Goal: Transaction & Acquisition: Book appointment/travel/reservation

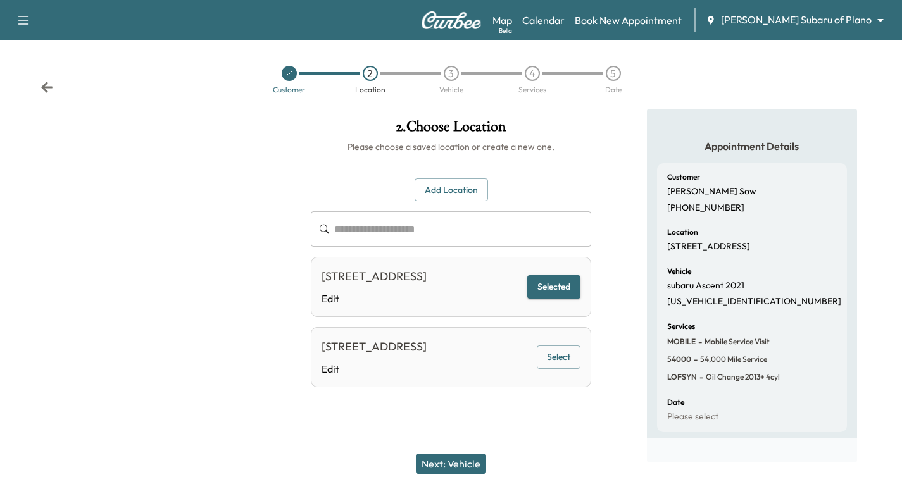
click at [289, 75] on icon at bounding box center [289, 74] width 8 height 8
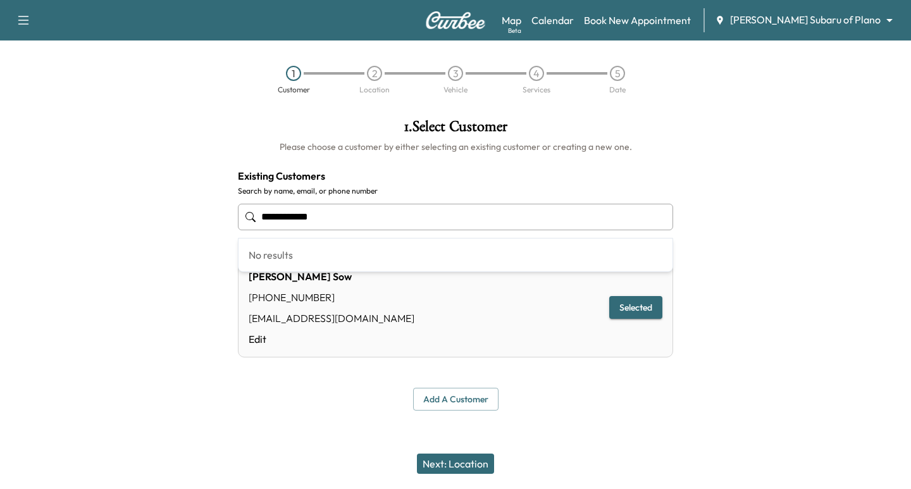
drag, startPoint x: 332, startPoint y: 212, endPoint x: 1, endPoint y: 155, distance: 335.8
click at [71, 171] on div "**********" at bounding box center [455, 265] width 911 height 312
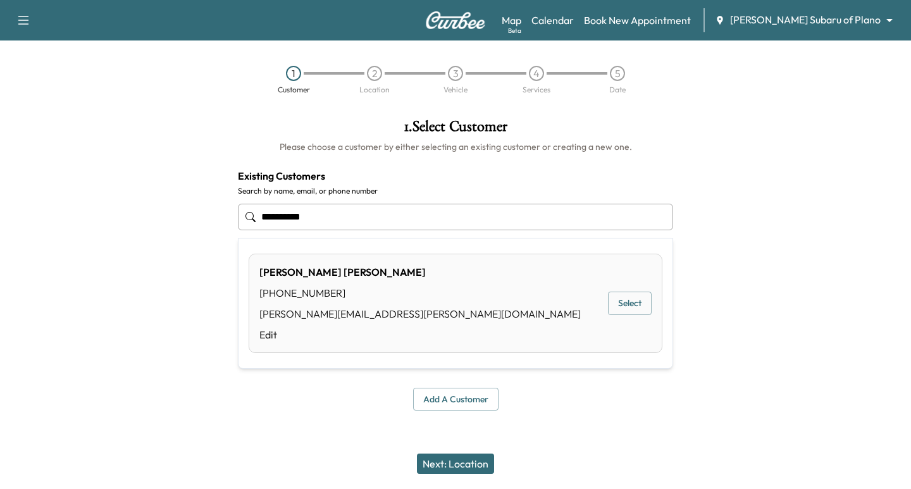
click at [609, 297] on button "Select" at bounding box center [630, 303] width 44 height 23
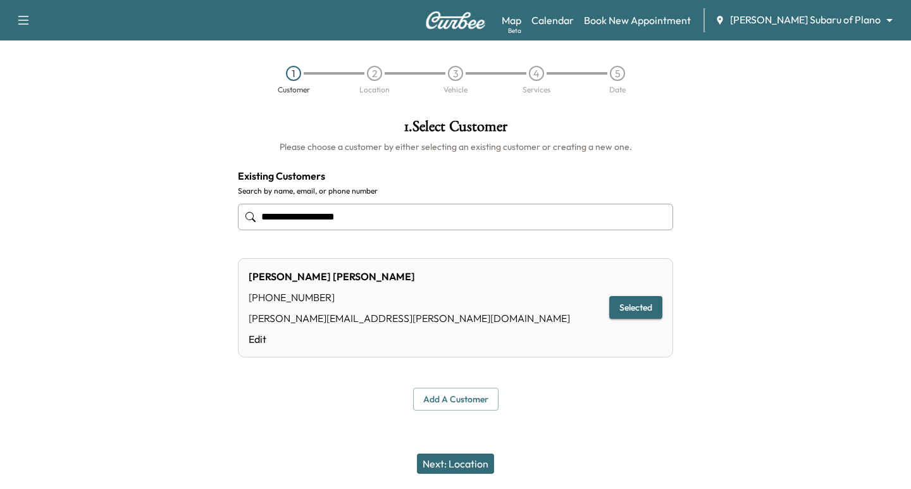
type input "**********"
click at [479, 461] on button "Next: Location" at bounding box center [455, 464] width 77 height 20
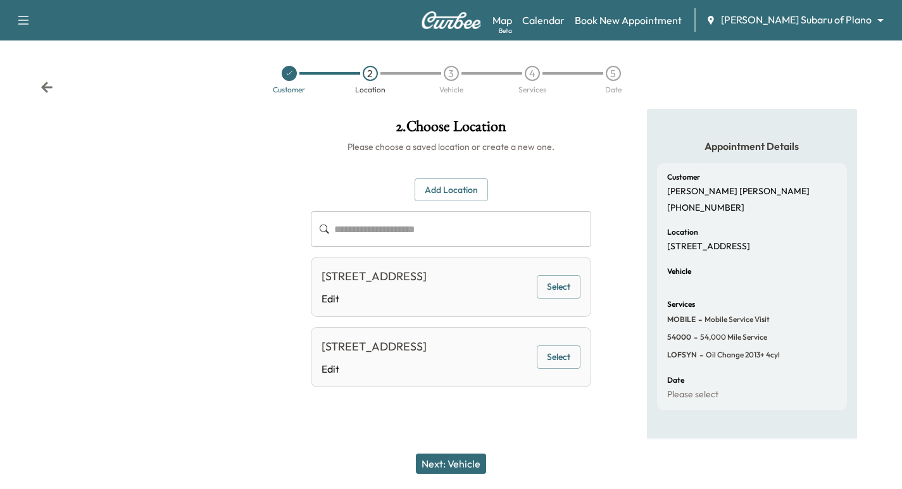
click at [547, 308] on div "[STREET_ADDRESS] Edit Select" at bounding box center [451, 287] width 280 height 60
click at [554, 299] on button "Select" at bounding box center [559, 286] width 44 height 23
click at [462, 464] on button "Next: Vehicle" at bounding box center [451, 464] width 70 height 20
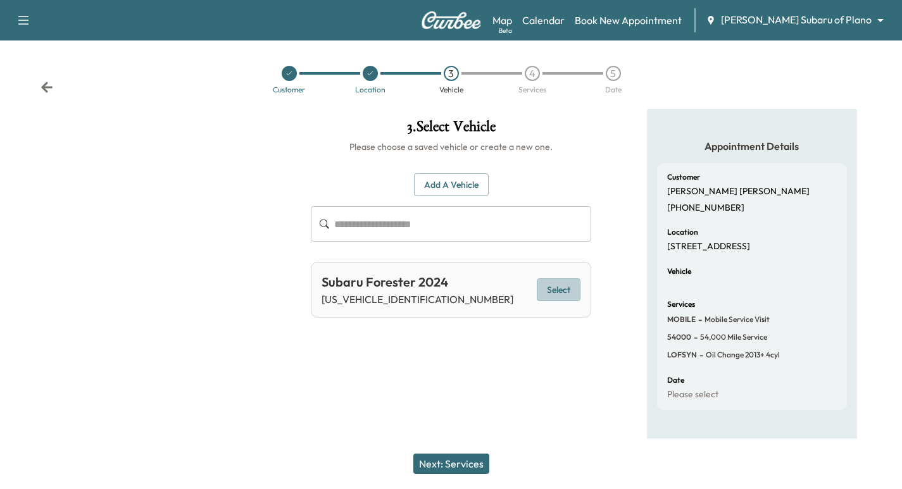
drag, startPoint x: 548, startPoint y: 285, endPoint x: 558, endPoint y: 306, distance: 23.8
click at [549, 285] on button "Select" at bounding box center [559, 289] width 44 height 23
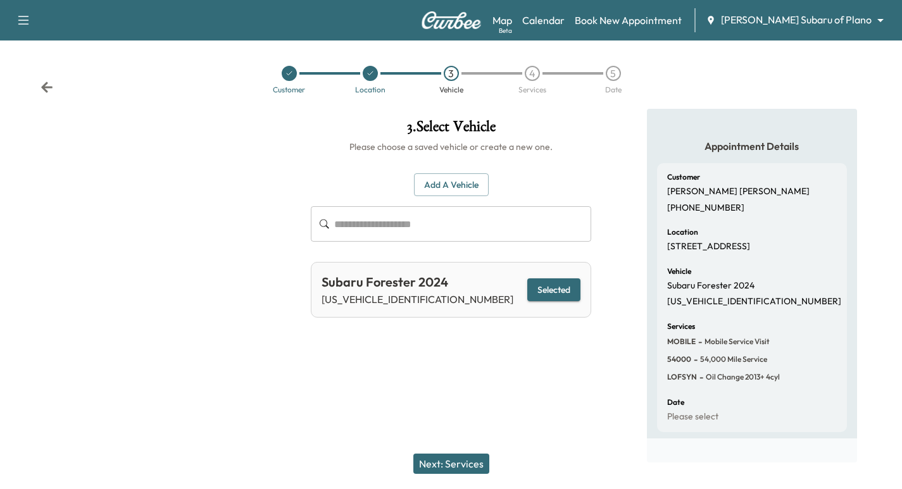
click at [461, 461] on button "Next: Services" at bounding box center [451, 464] width 76 height 20
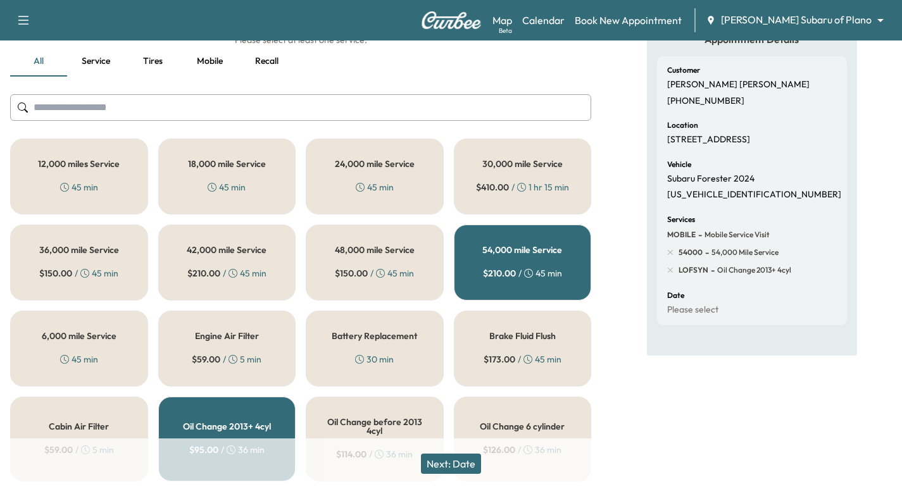
scroll to position [111, 0]
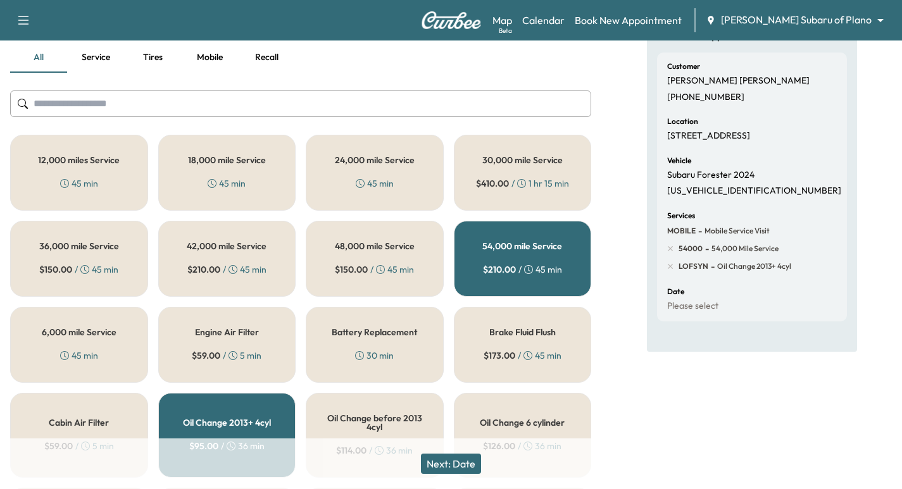
click at [221, 159] on h5 "18,000 mile Service" at bounding box center [227, 160] width 78 height 9
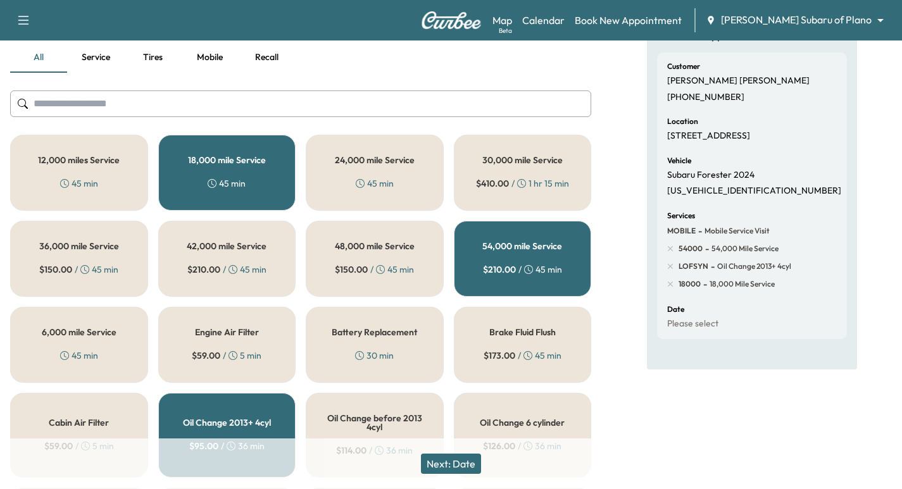
click at [511, 243] on h5 "54,000 mile Service" at bounding box center [522, 246] width 80 height 9
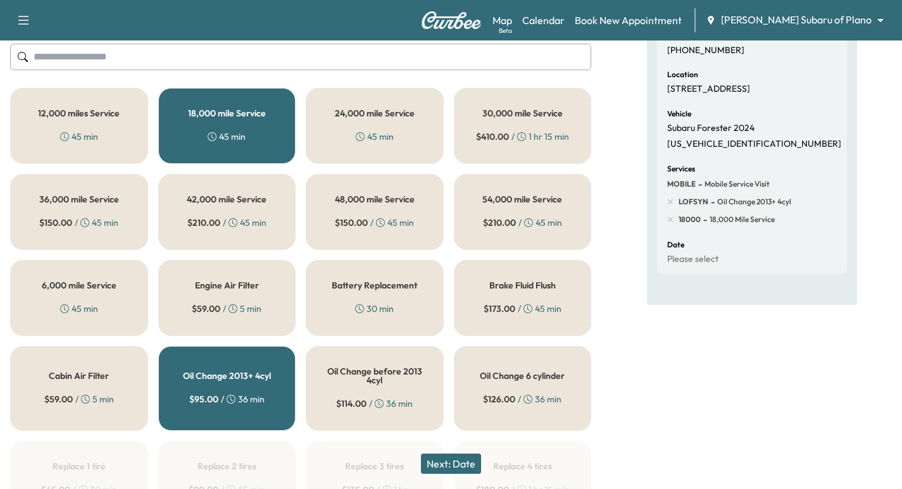
scroll to position [174, 0]
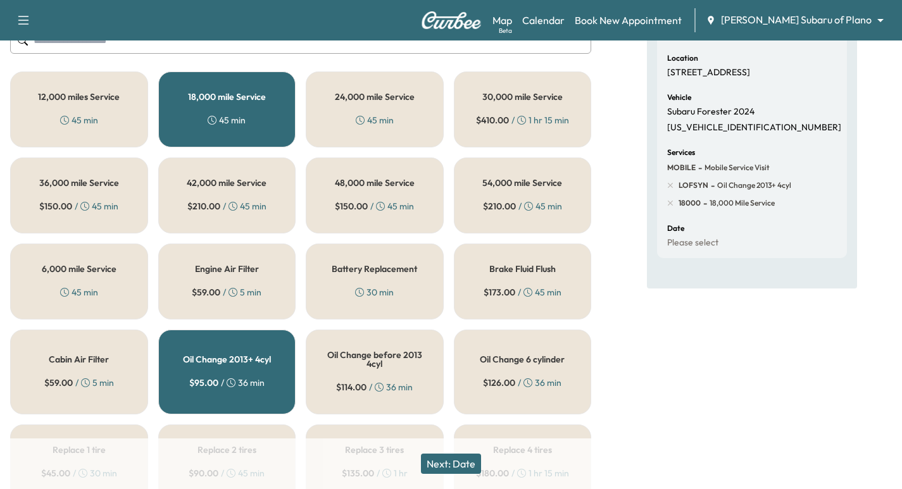
click at [271, 359] on div "Oil Change 2013+ 4cyl $ 95.00 / 36 min" at bounding box center [227, 372] width 138 height 85
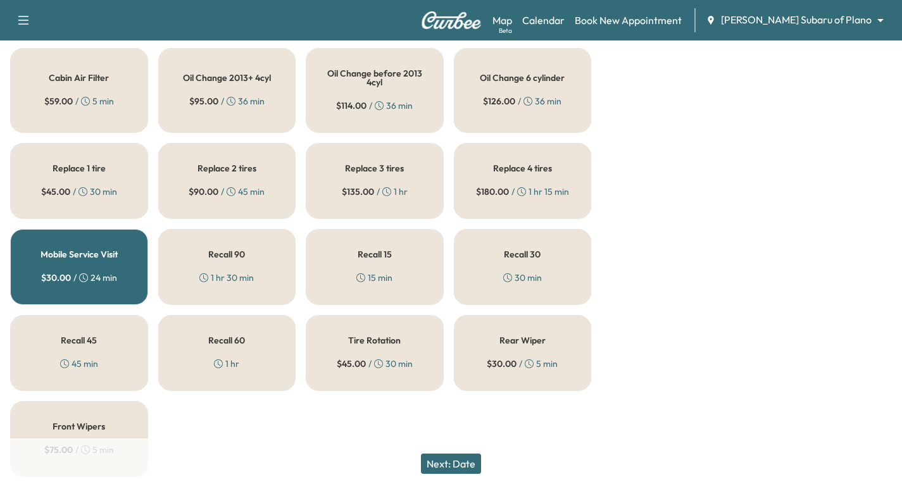
scroll to position [459, 0]
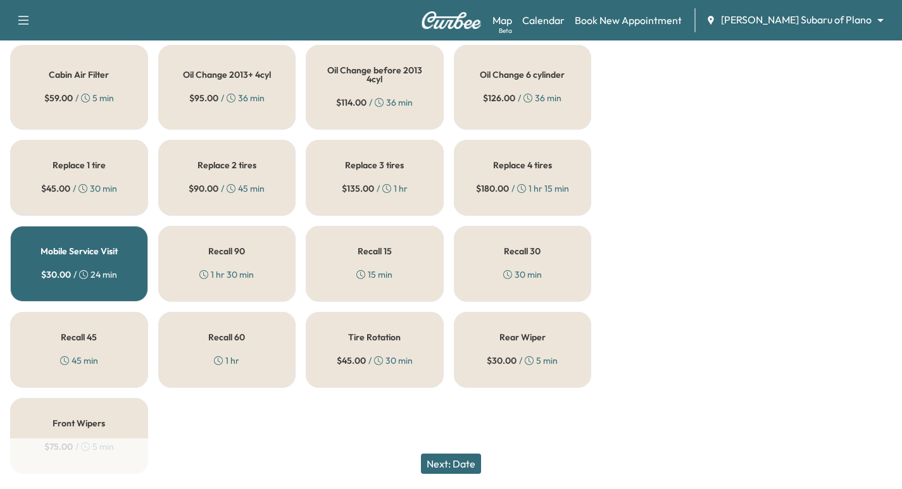
click at [97, 262] on div "Mobile Service Visit $ 30.00 / 24 min" at bounding box center [79, 264] width 138 height 76
click at [442, 466] on button "Next: Date" at bounding box center [451, 464] width 60 height 20
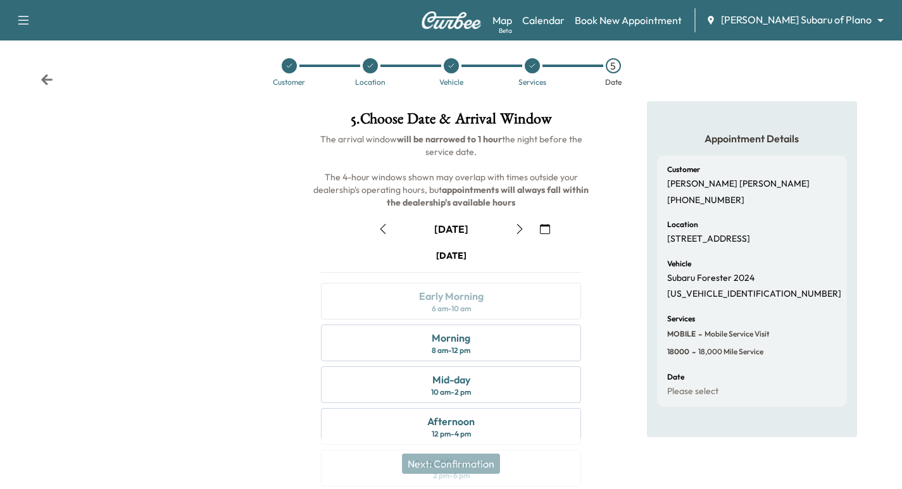
scroll to position [144, 0]
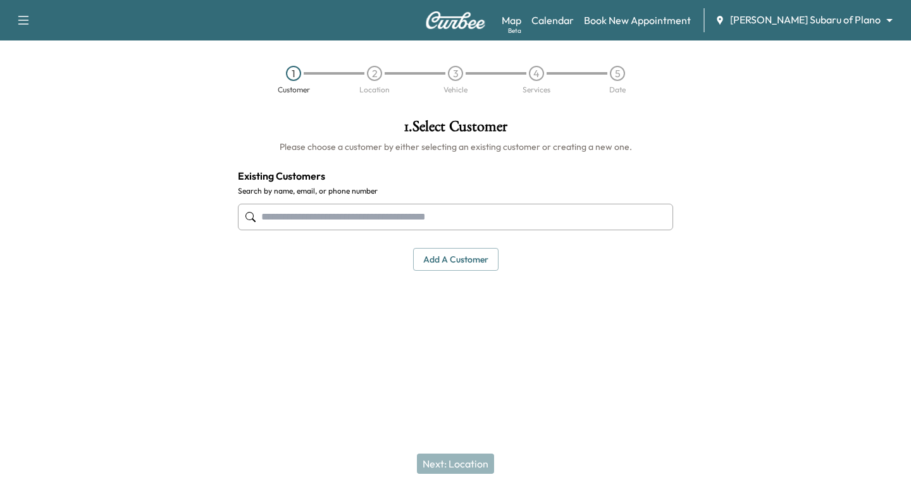
click at [323, 225] on input "text" at bounding box center [455, 217] width 435 height 27
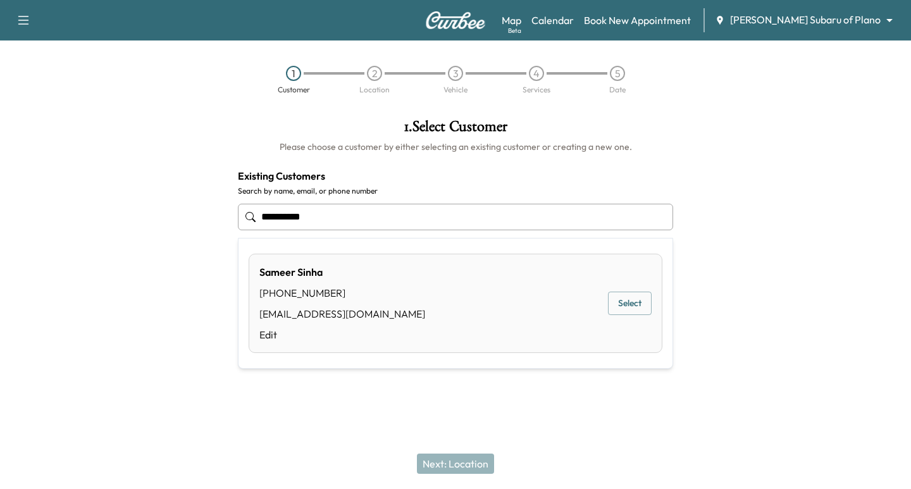
click at [595, 305] on div "Sameer Sinha (945) 732-1976 sameersinha81@gmail.com Edit Select" at bounding box center [456, 303] width 414 height 99
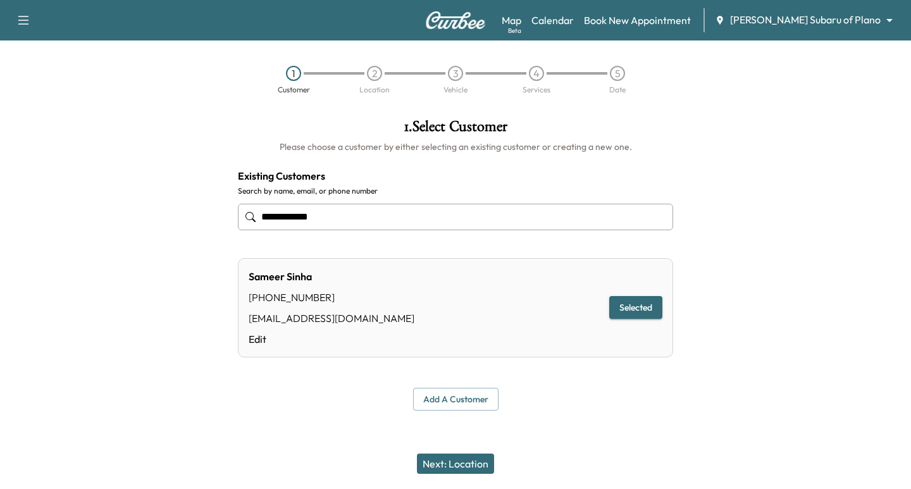
type input "**********"
click at [472, 465] on button "Next: Location" at bounding box center [455, 464] width 77 height 20
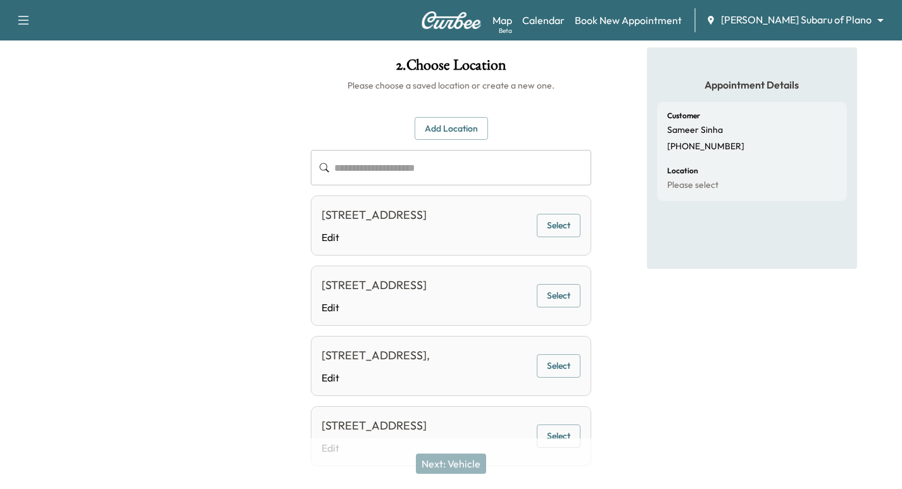
scroll to position [59, 0]
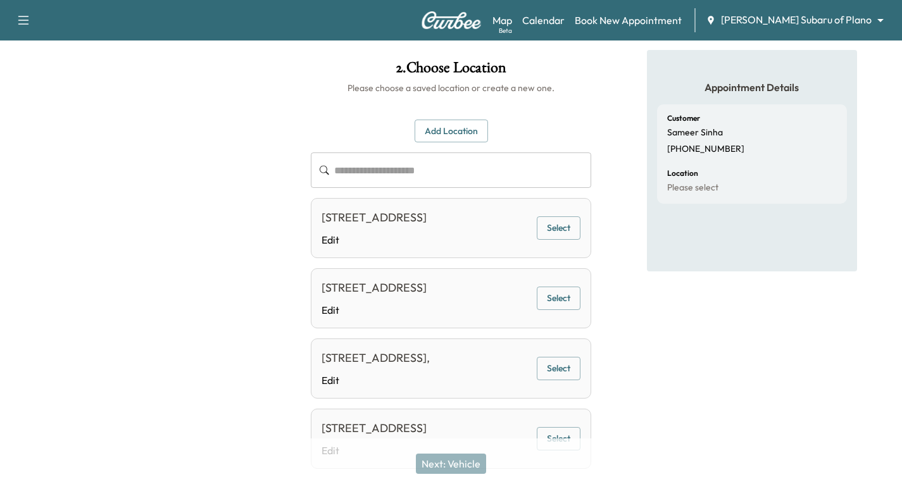
click at [551, 239] on button "Select" at bounding box center [559, 227] width 44 height 23
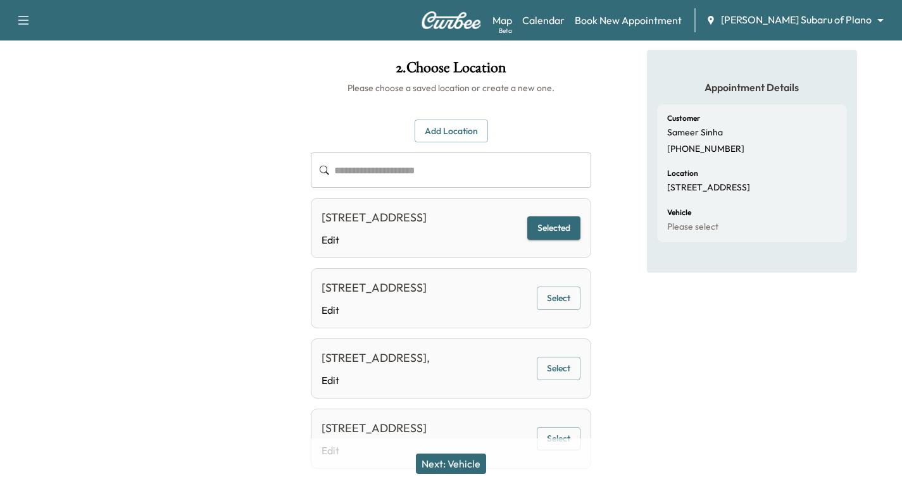
drag, startPoint x: 458, startPoint y: 457, endPoint x: 467, endPoint y: 451, distance: 11.3
click at [458, 459] on button "Next: Vehicle" at bounding box center [451, 464] width 70 height 20
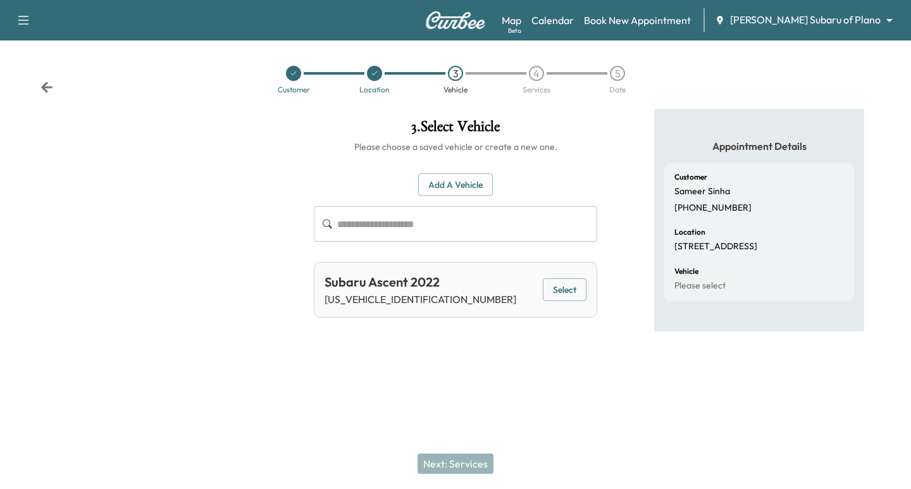
click at [557, 290] on button "Select" at bounding box center [565, 289] width 44 height 23
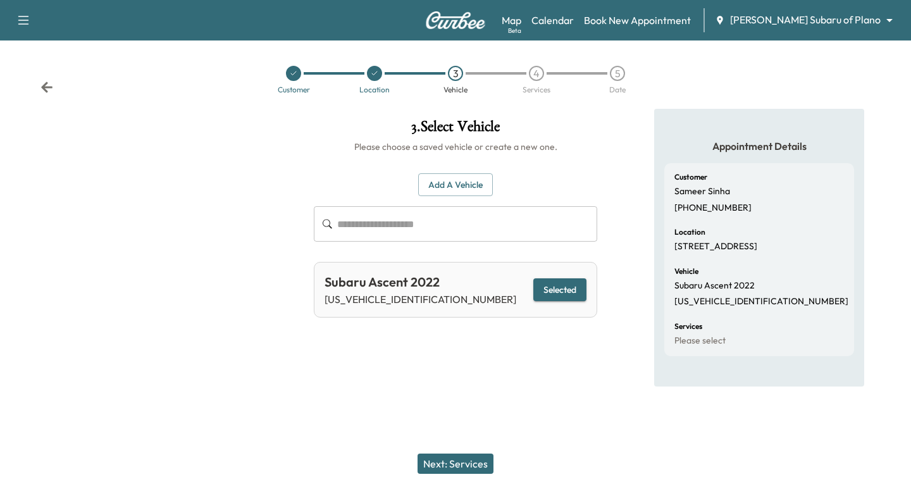
click at [459, 467] on button "Next: Services" at bounding box center [456, 464] width 76 height 20
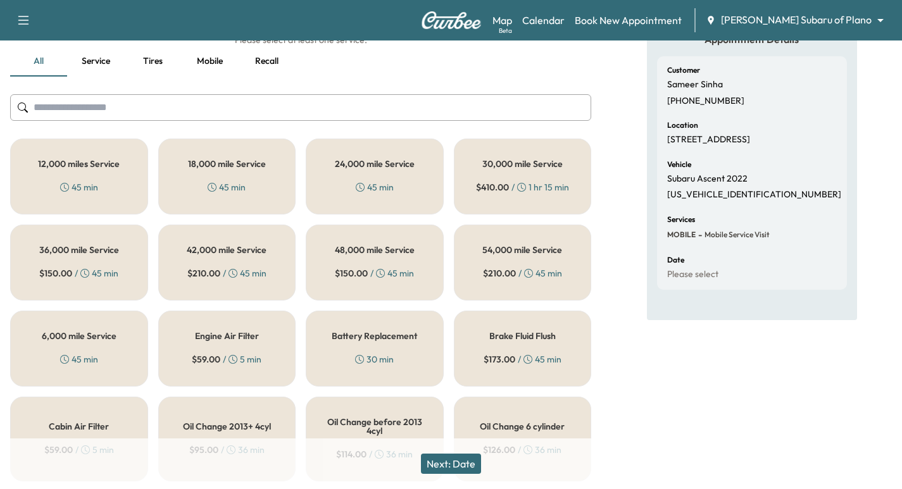
scroll to position [127, 0]
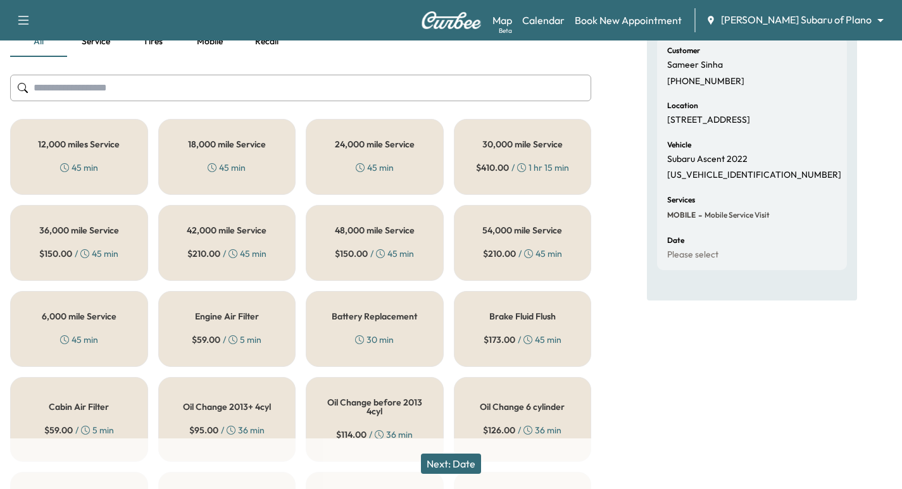
click at [97, 134] on div "12,000 miles Service 45 min" at bounding box center [79, 157] width 138 height 76
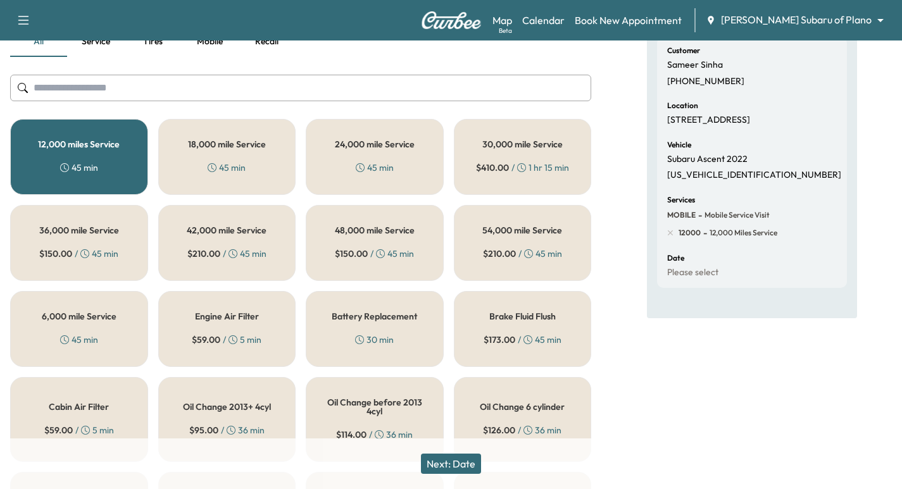
click at [453, 466] on button "Next: Date" at bounding box center [451, 464] width 60 height 20
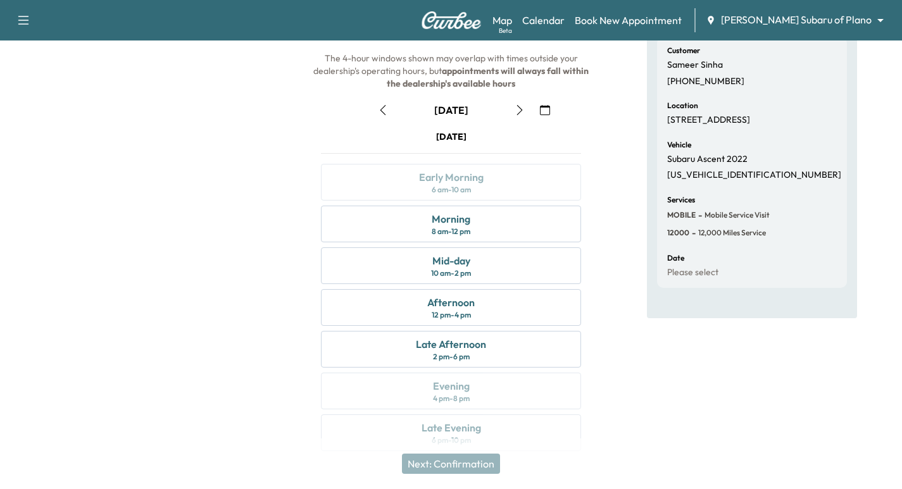
click at [521, 106] on icon "button" at bounding box center [519, 110] width 10 height 10
click at [523, 187] on div "Early Morning 6 am - 10 am" at bounding box center [451, 182] width 260 height 37
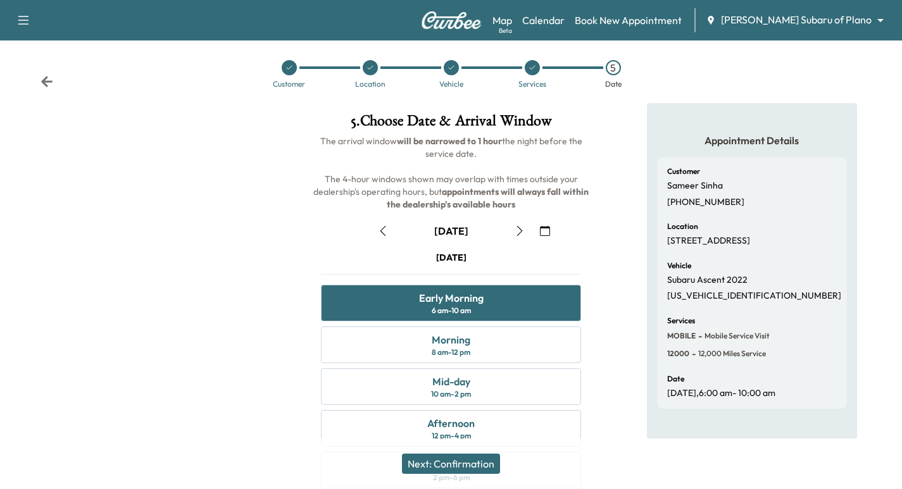
scroll to position [0, 0]
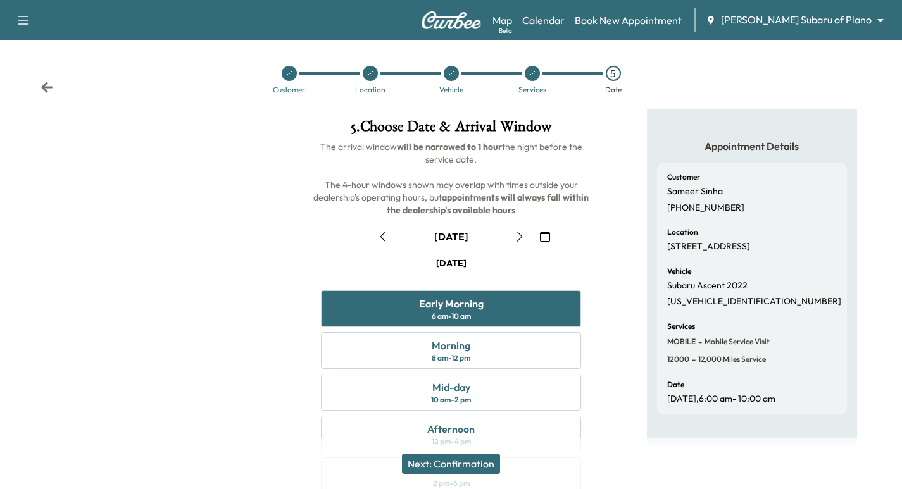
click at [528, 75] on icon at bounding box center [532, 74] width 8 height 8
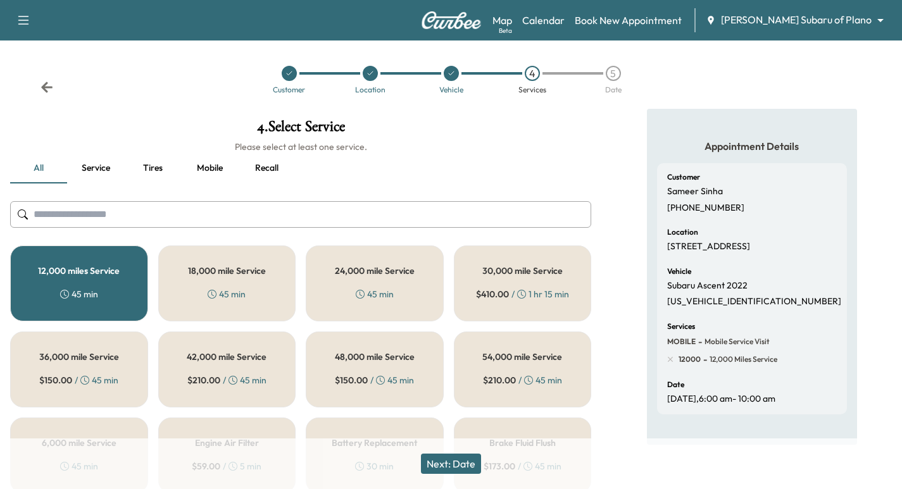
click at [89, 227] on input "text" at bounding box center [300, 214] width 581 height 27
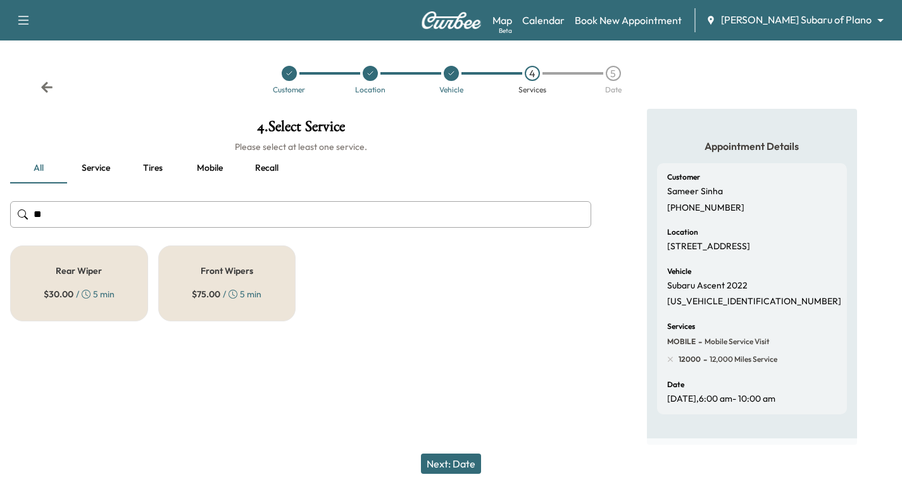
type input "**"
click at [211, 271] on h5 "Front Wipers" at bounding box center [227, 270] width 53 height 9
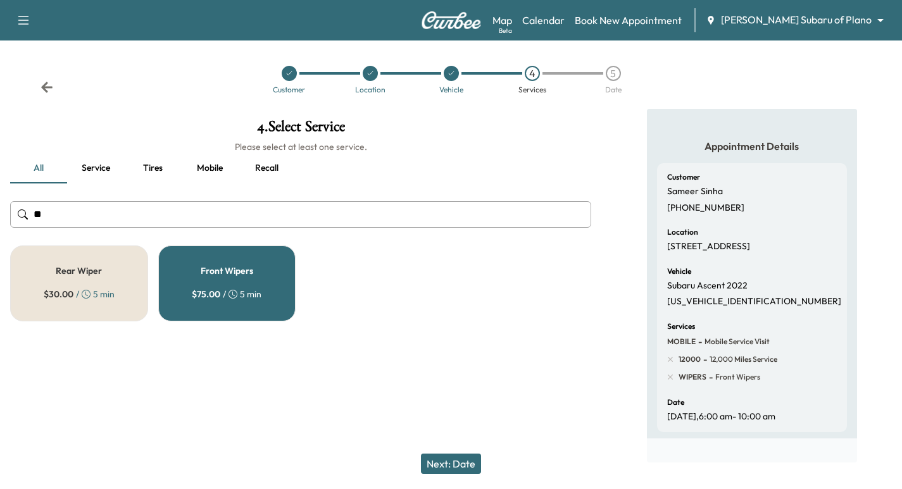
click at [456, 468] on button "Next: Date" at bounding box center [451, 464] width 60 height 20
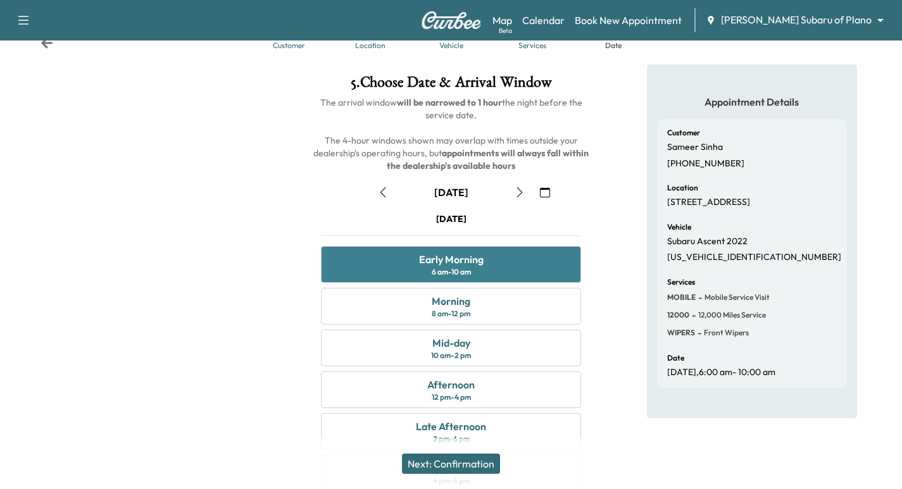
scroll to position [47, 0]
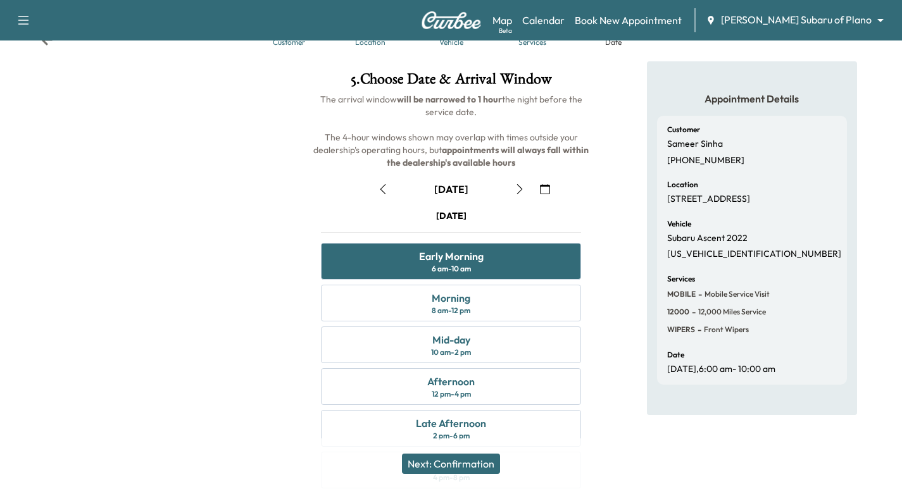
click at [381, 193] on icon "button" at bounding box center [383, 189] width 10 height 10
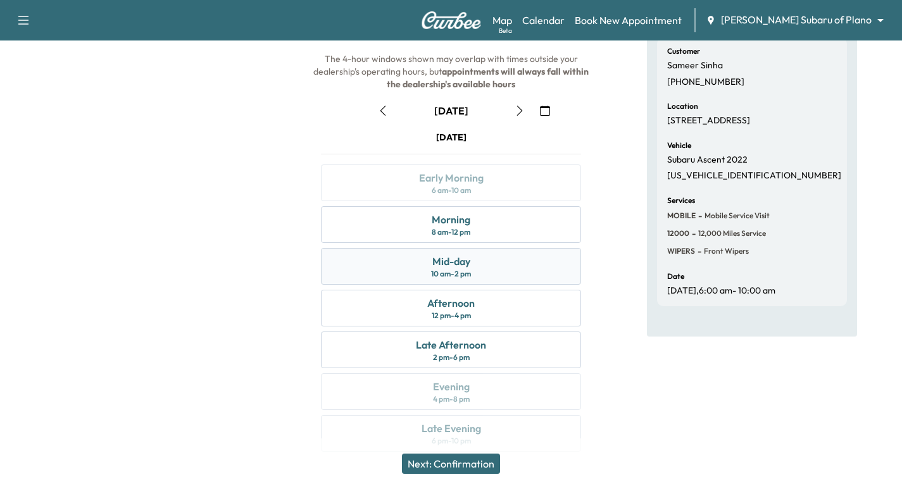
scroll to position [144, 0]
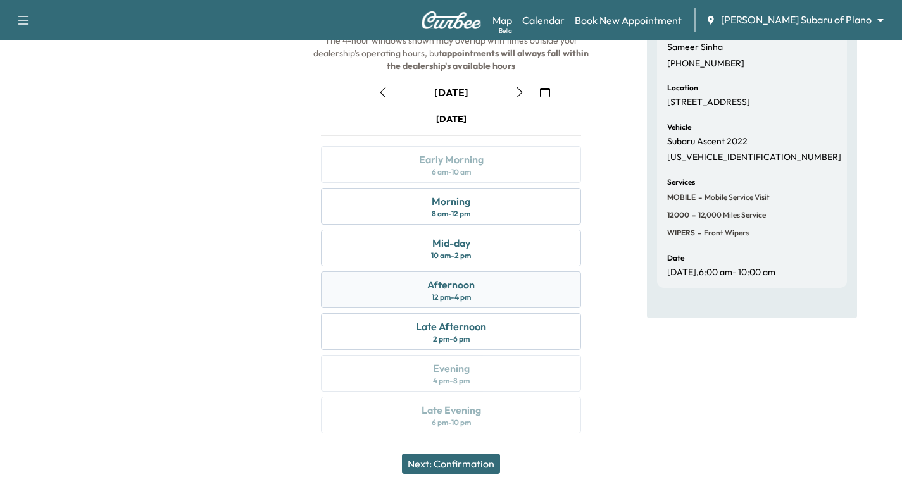
click at [501, 293] on div "Afternoon 12 pm - 4 pm" at bounding box center [451, 289] width 260 height 37
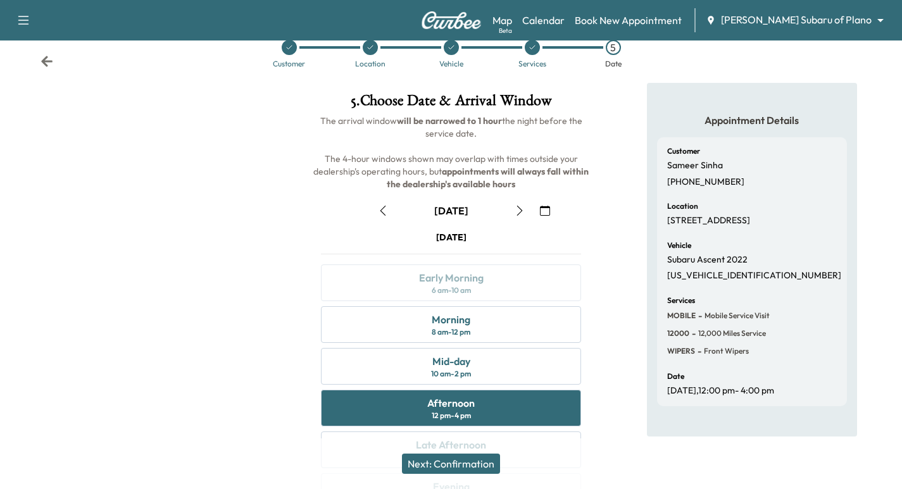
scroll to position [0, 0]
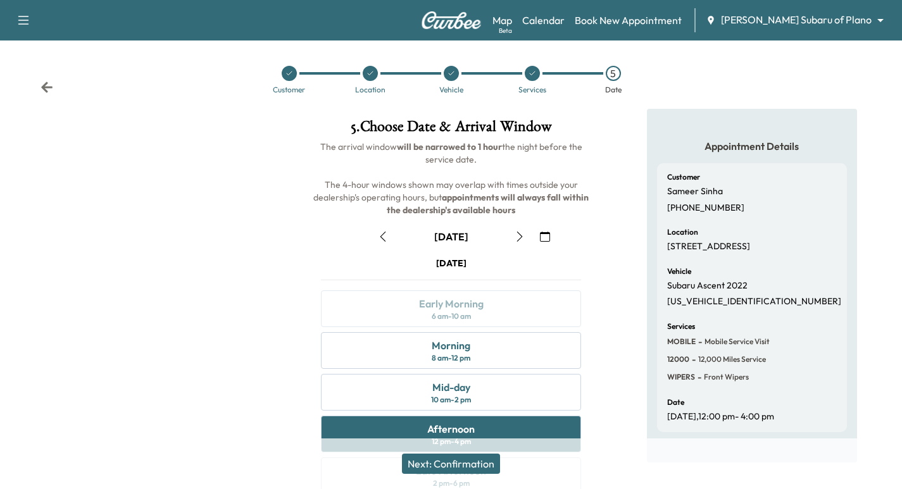
click at [614, 80] on div "5" at bounding box center [613, 73] width 15 height 15
click at [367, 72] on icon at bounding box center [370, 74] width 8 height 8
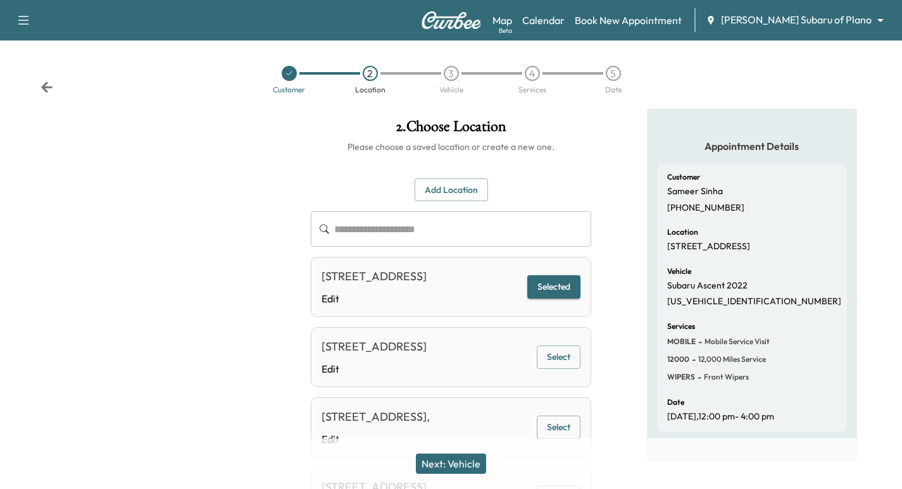
click at [473, 465] on button "Next: Vehicle" at bounding box center [451, 464] width 70 height 20
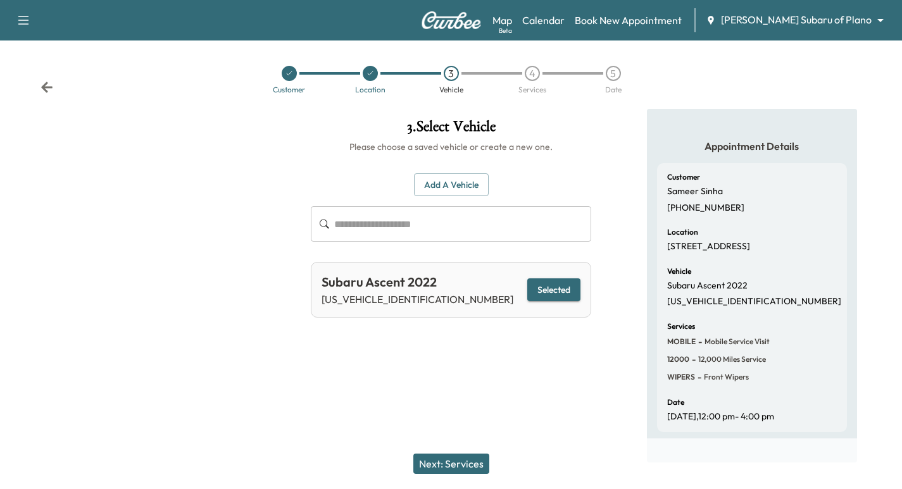
click at [426, 459] on button "Next: Services" at bounding box center [451, 464] width 76 height 20
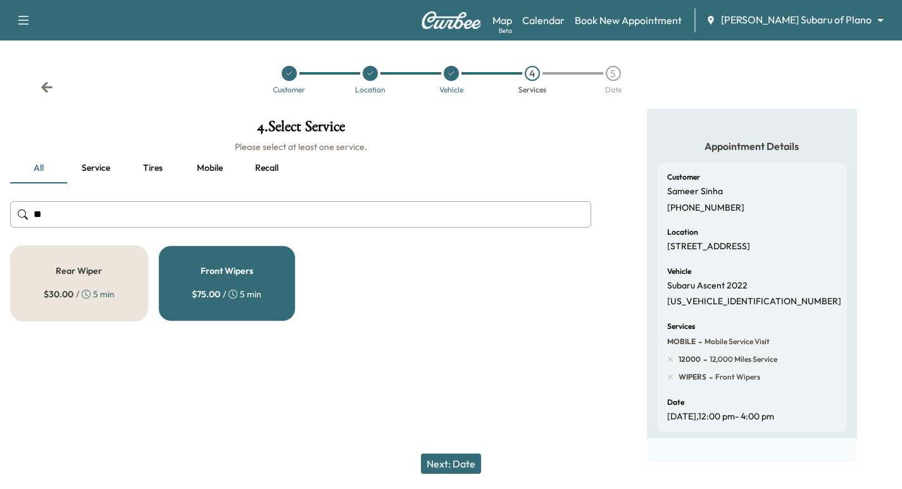
click at [449, 464] on button "Next: Date" at bounding box center [451, 464] width 60 height 20
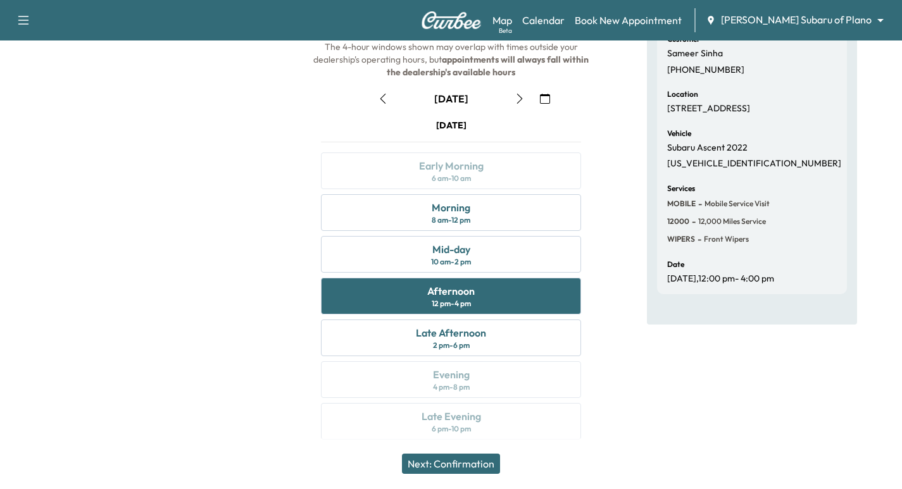
scroll to position [142, 0]
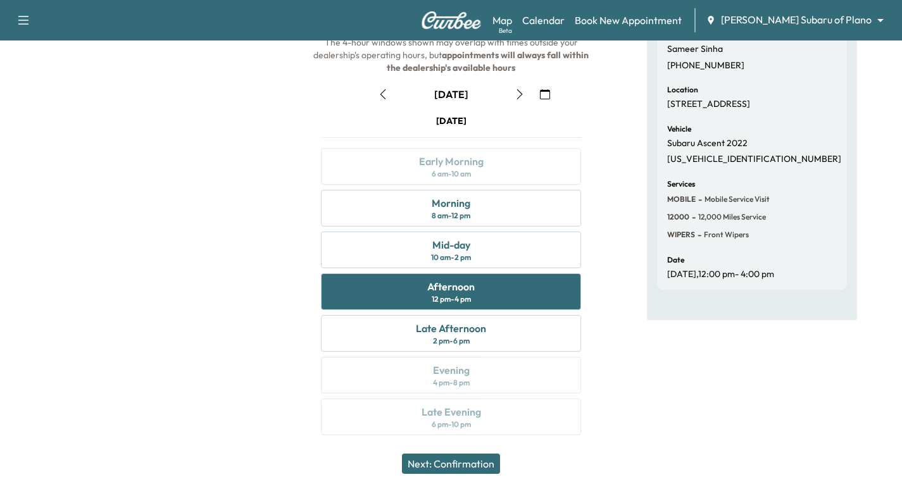
click at [476, 462] on button "Next: Confirmation" at bounding box center [451, 464] width 98 height 20
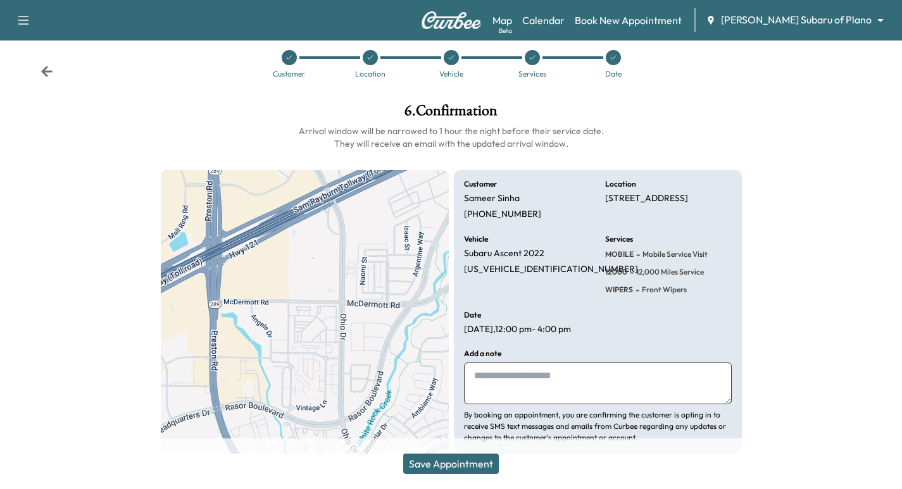
scroll to position [31, 0]
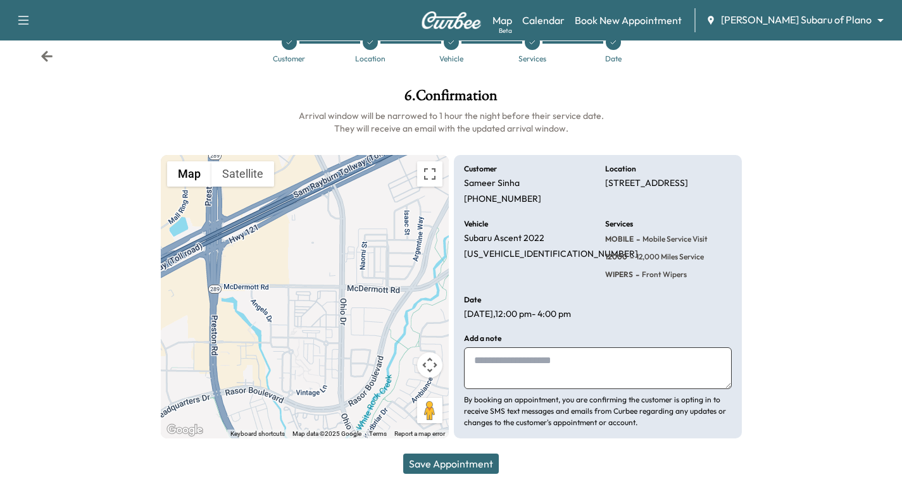
click at [465, 458] on button "Save Appointment" at bounding box center [451, 464] width 96 height 20
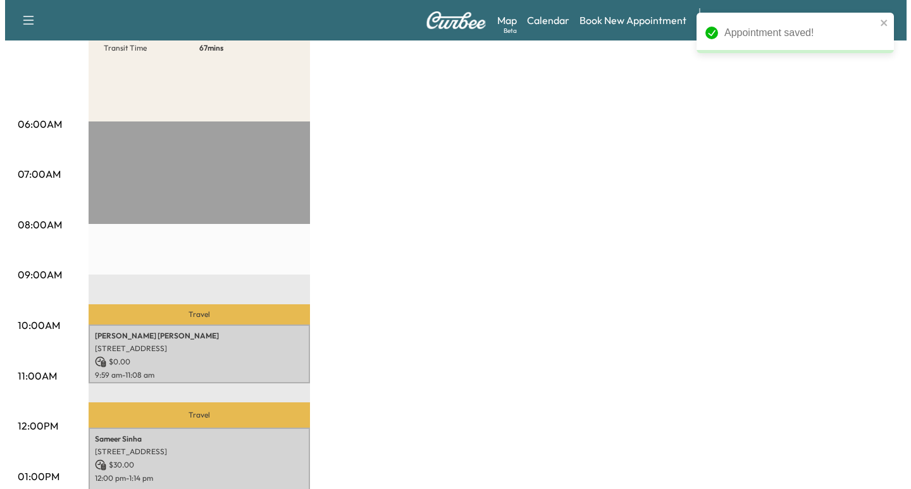
scroll to position [301, 0]
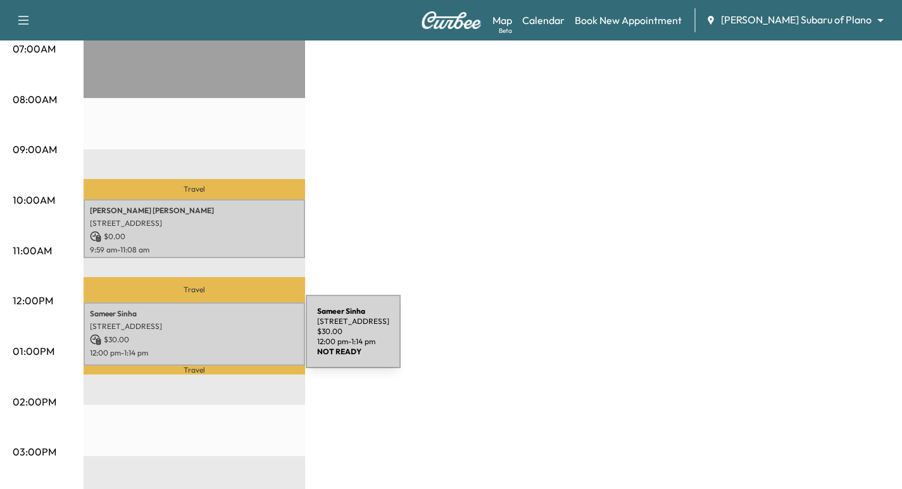
click at [209, 339] on p "$ 30.00" at bounding box center [194, 339] width 209 height 11
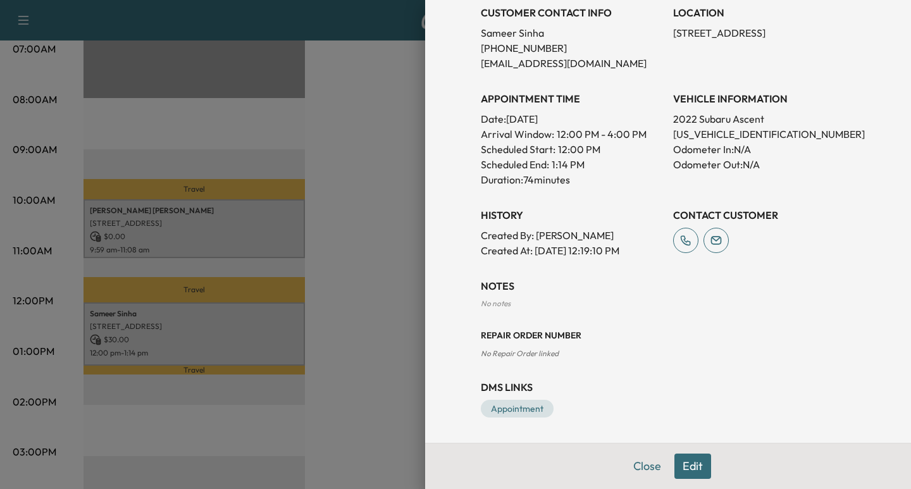
click at [676, 467] on button "Edit" at bounding box center [693, 466] width 37 height 25
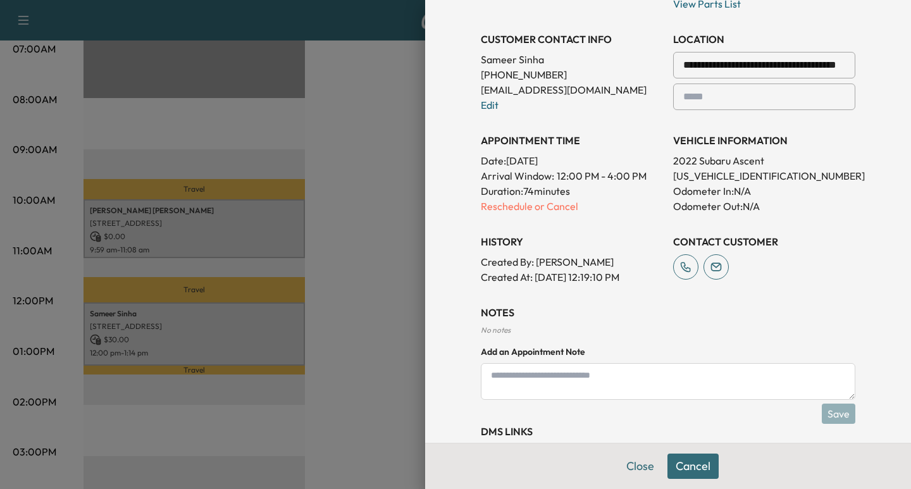
scroll to position [327, 0]
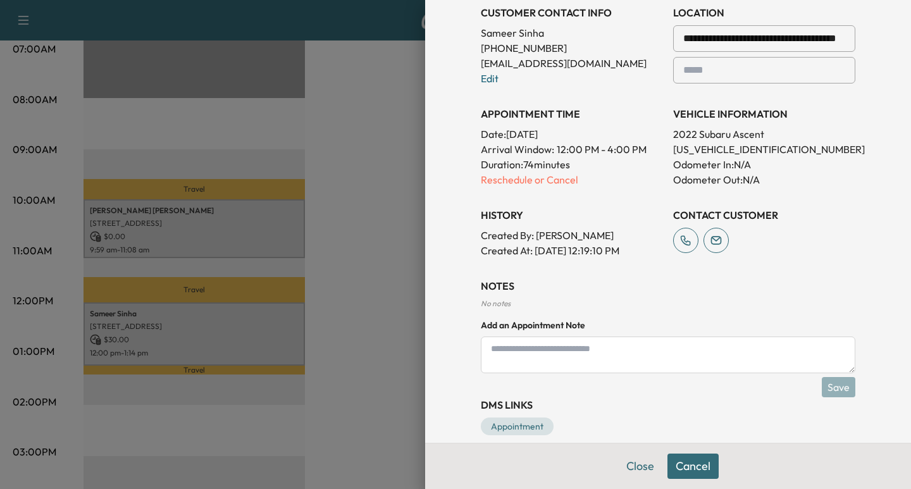
click at [570, 361] on textarea at bounding box center [668, 355] width 375 height 37
type textarea "**********"
click at [823, 392] on button "Save" at bounding box center [839, 387] width 34 height 20
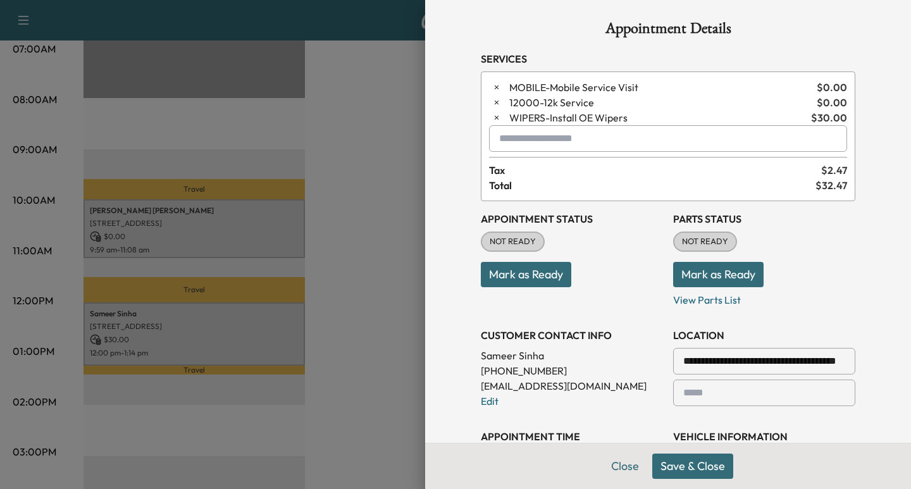
scroll to position [0, 0]
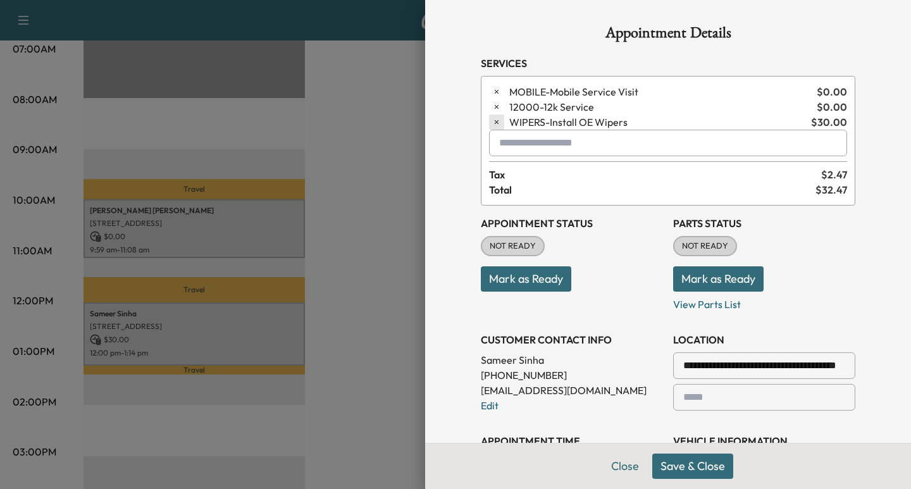
click at [492, 121] on icon "button" at bounding box center [496, 122] width 9 height 9
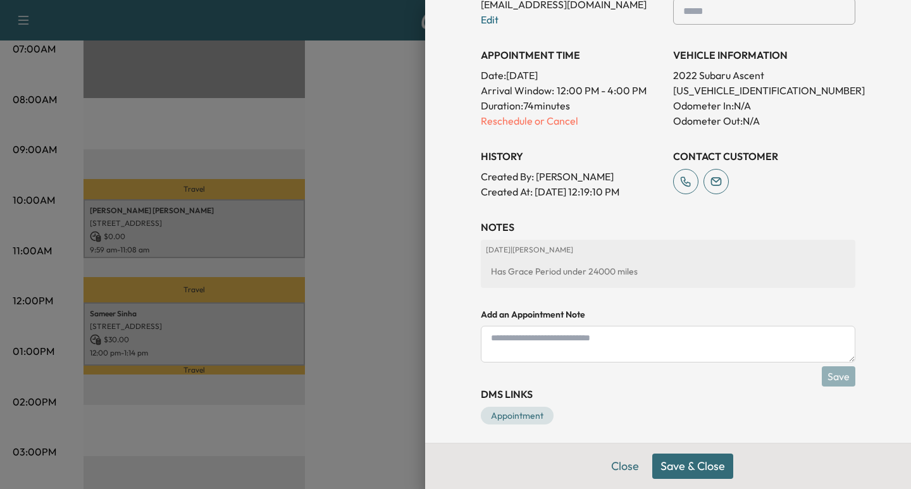
scroll to position [378, 0]
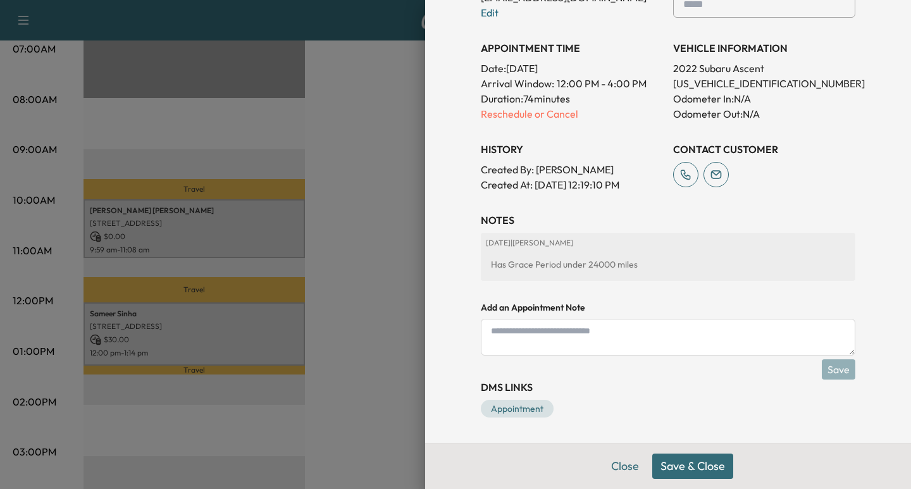
click at [690, 464] on button "Save & Close" at bounding box center [692, 466] width 81 height 25
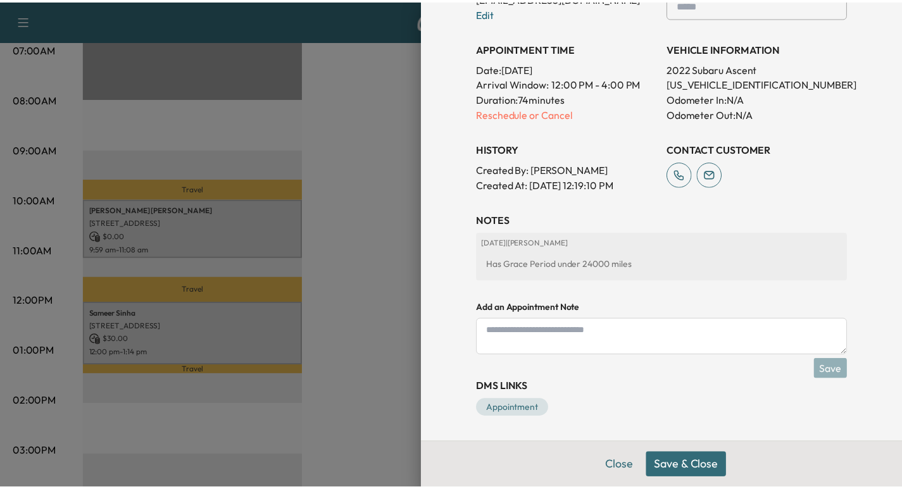
scroll to position [336, 0]
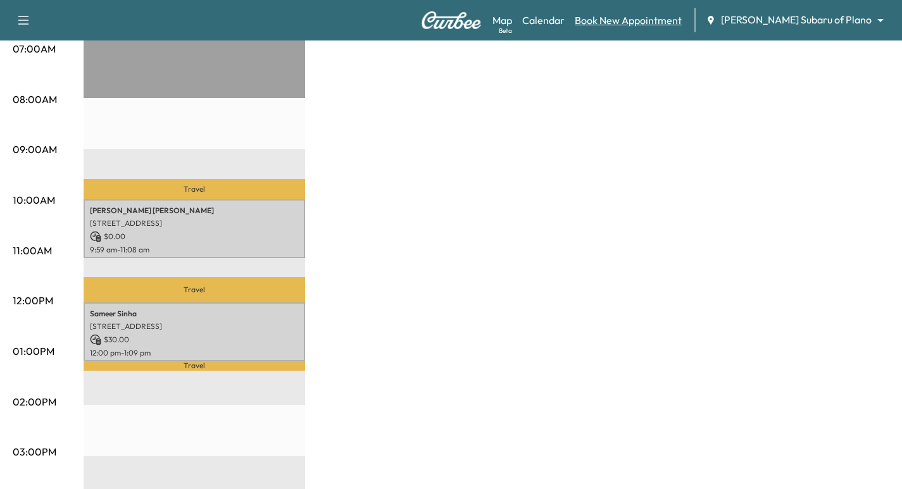
click at [681, 18] on link "Book New Appointment" at bounding box center [628, 20] width 107 height 15
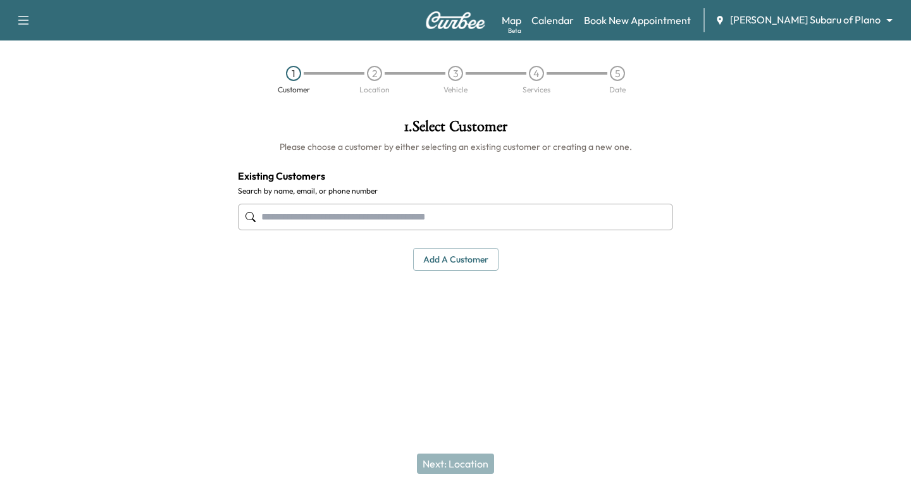
click at [331, 232] on div at bounding box center [455, 217] width 435 height 42
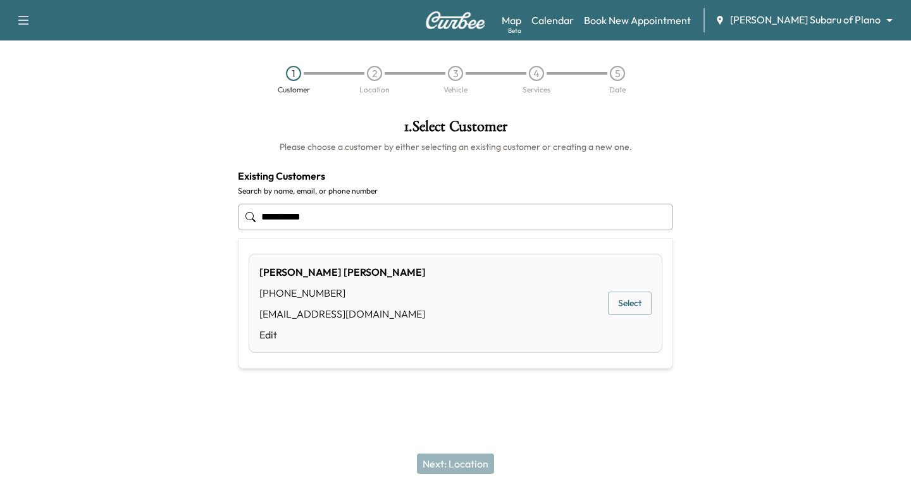
click at [625, 311] on button "Select" at bounding box center [630, 303] width 44 height 23
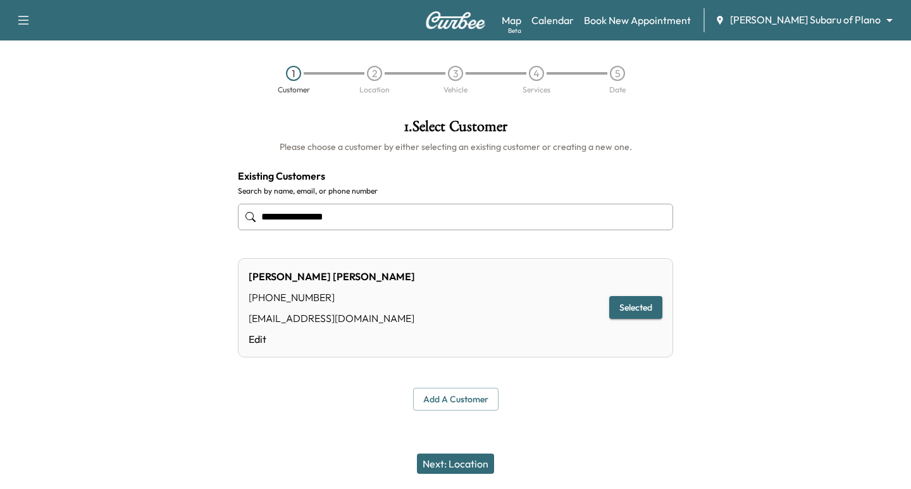
type input "**********"
drag, startPoint x: 471, startPoint y: 456, endPoint x: 462, endPoint y: 451, distance: 9.9
click at [466, 456] on button "Next: Location" at bounding box center [455, 464] width 77 height 20
